Goal: Browse casually

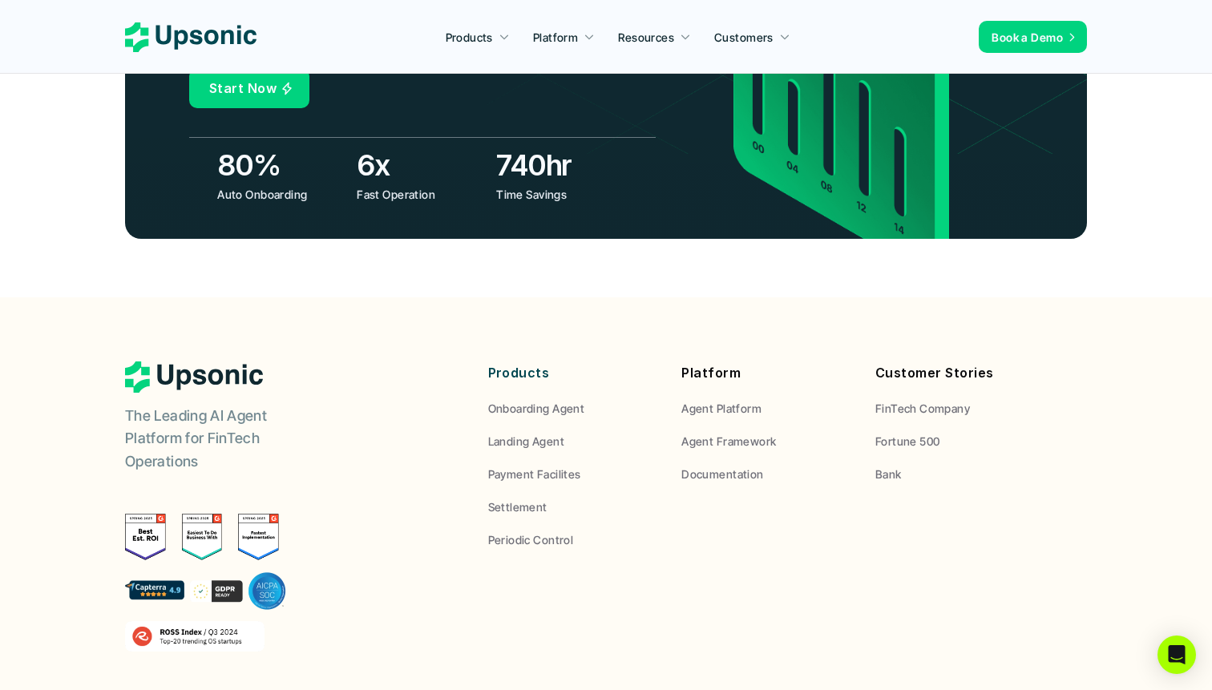
scroll to position [5994, 0]
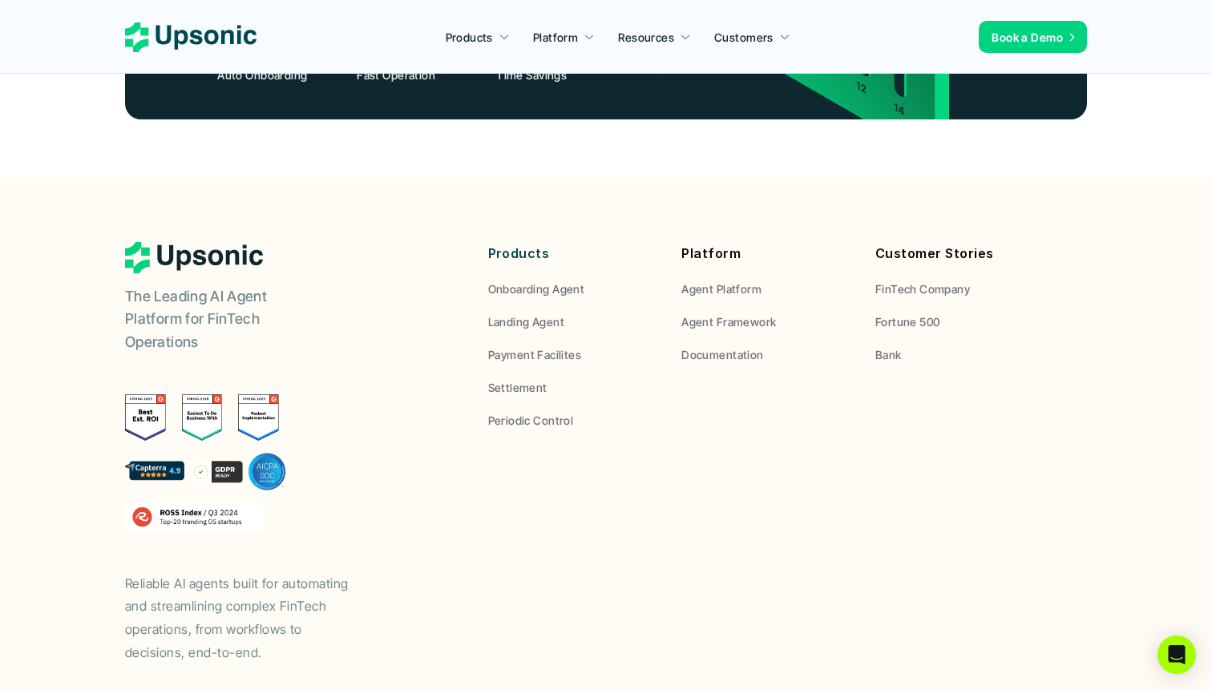
drag, startPoint x: 188, startPoint y: 168, endPoint x: 151, endPoint y: 146, distance: 43.4
drag, startPoint x: 151, startPoint y: 146, endPoint x: 329, endPoint y: 224, distance: 195.2
click at [330, 224] on footer "The Leading AI Agent Platform for FinTech Operations Reliable AI agents built f…" at bounding box center [606, 480] width 1212 height 605
click at [329, 242] on div "The Leading AI Agent Platform for FinTech Operations Reliable AI agents built f…" at bounding box center [285, 453] width 321 height 422
drag, startPoint x: 217, startPoint y: 39, endPoint x: 133, endPoint y: 138, distance: 129.6
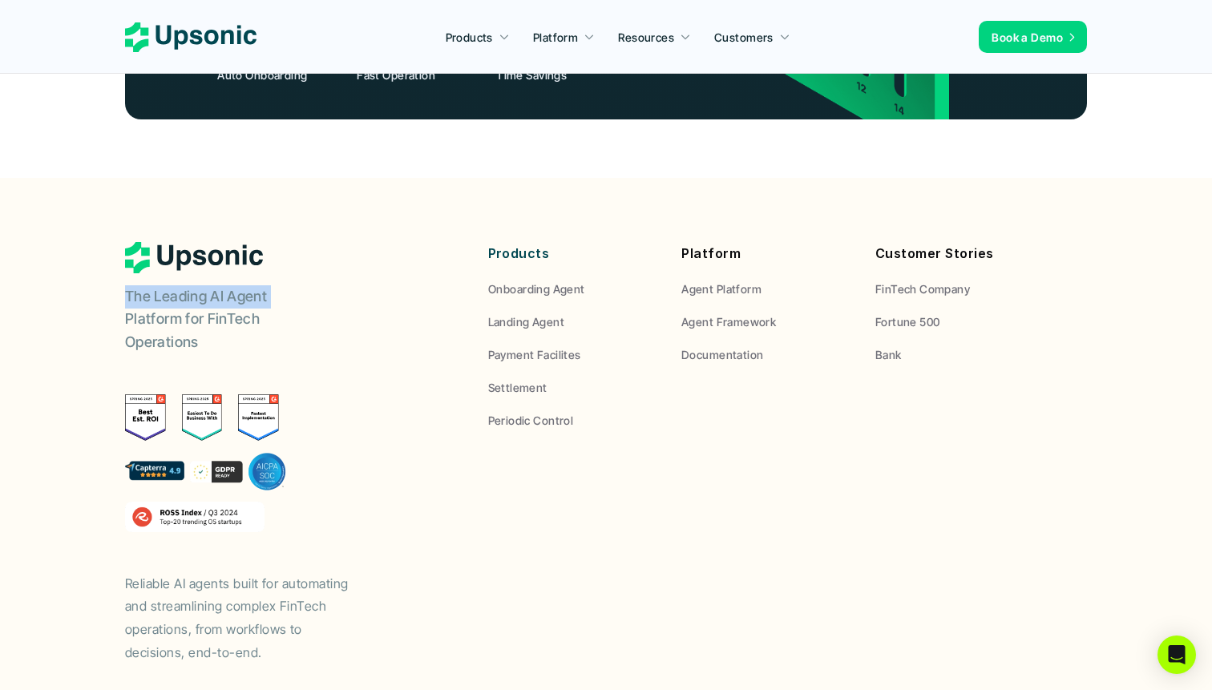
drag, startPoint x: 133, startPoint y: 138, endPoint x: 301, endPoint y: 197, distance: 178.5
click at [301, 196] on footer "The Leading AI Agent Platform for FinTech Operations Reliable AI agents built f…" at bounding box center [606, 480] width 1212 height 605
click at [301, 285] on p "The Leading AI Agent Platform for FinTech Operations" at bounding box center [225, 319] width 200 height 69
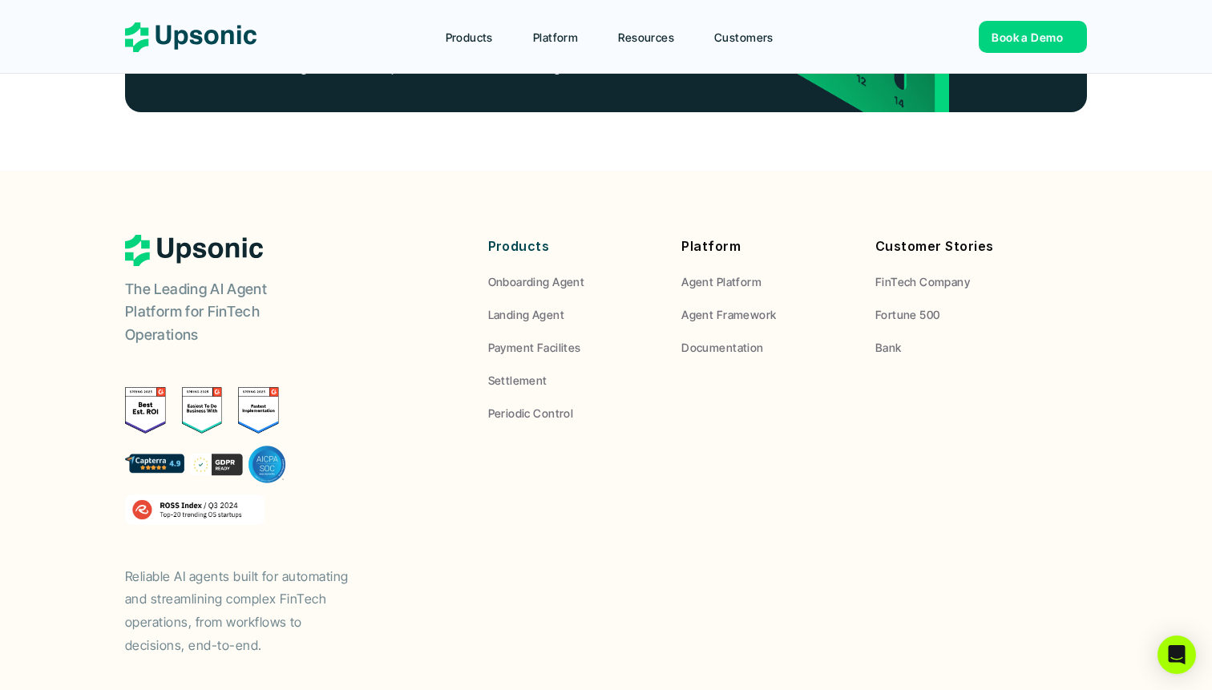
click at [1203, 14] on nav "Products Platform Resources Customers Book a Demo" at bounding box center [606, 37] width 1212 height 74
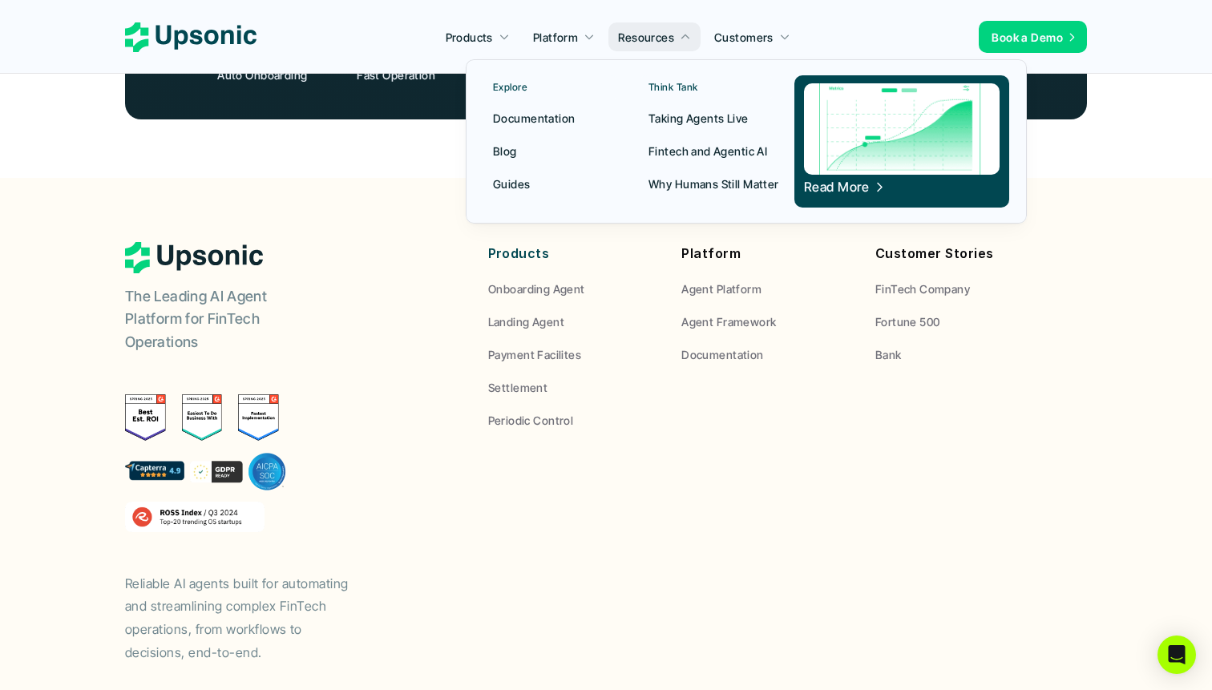
click at [626, 364] on div "The Leading AI Agent Platform for FinTech Operations Reliable AI agents built f…" at bounding box center [606, 453] width 962 height 422
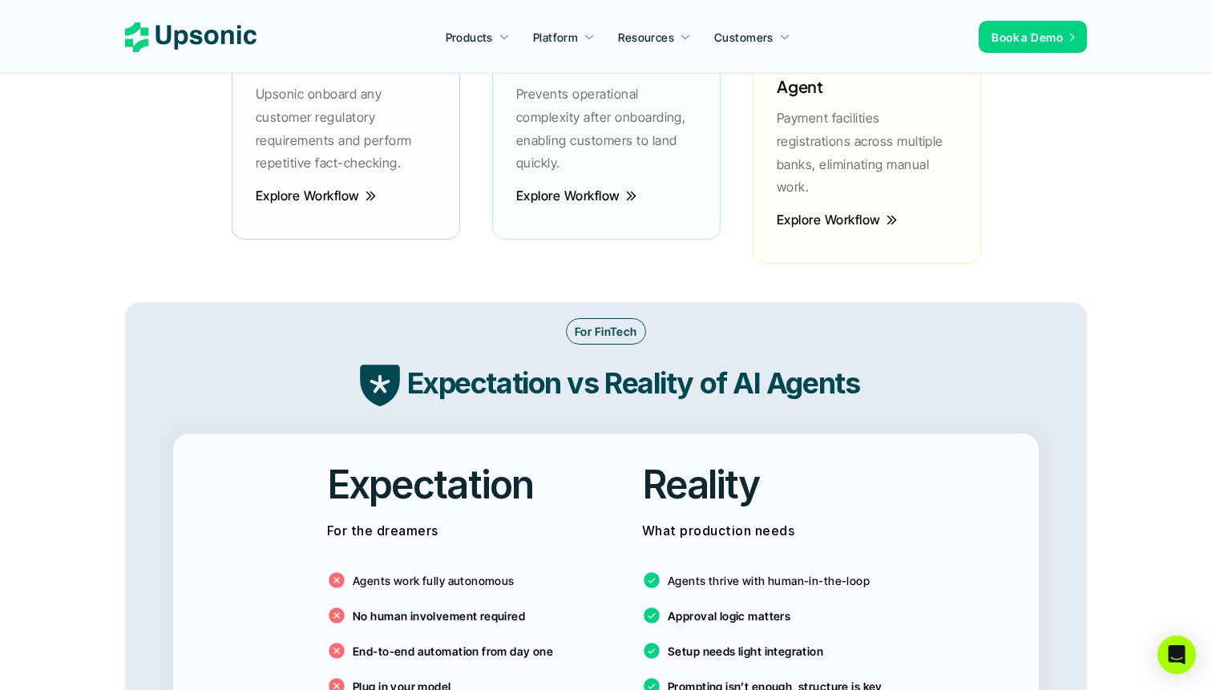
scroll to position [2669, 0]
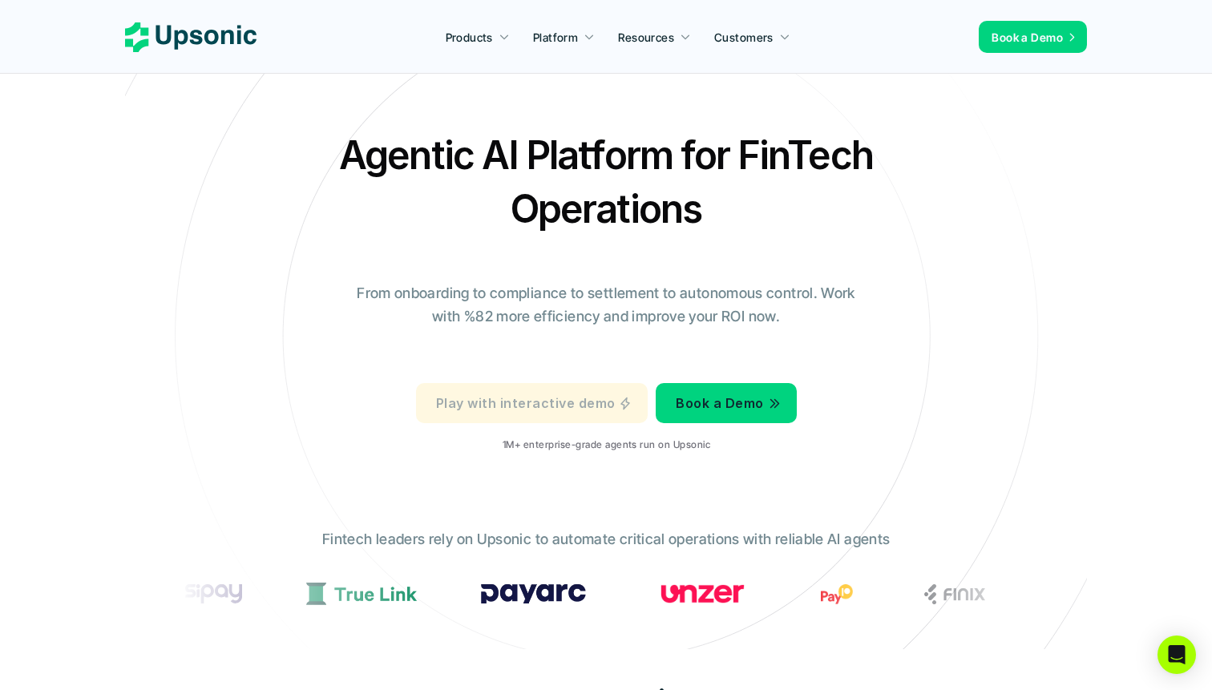
click at [624, 405] on icon at bounding box center [625, 403] width 10 height 13
